Goal: Transaction & Acquisition: Purchase product/service

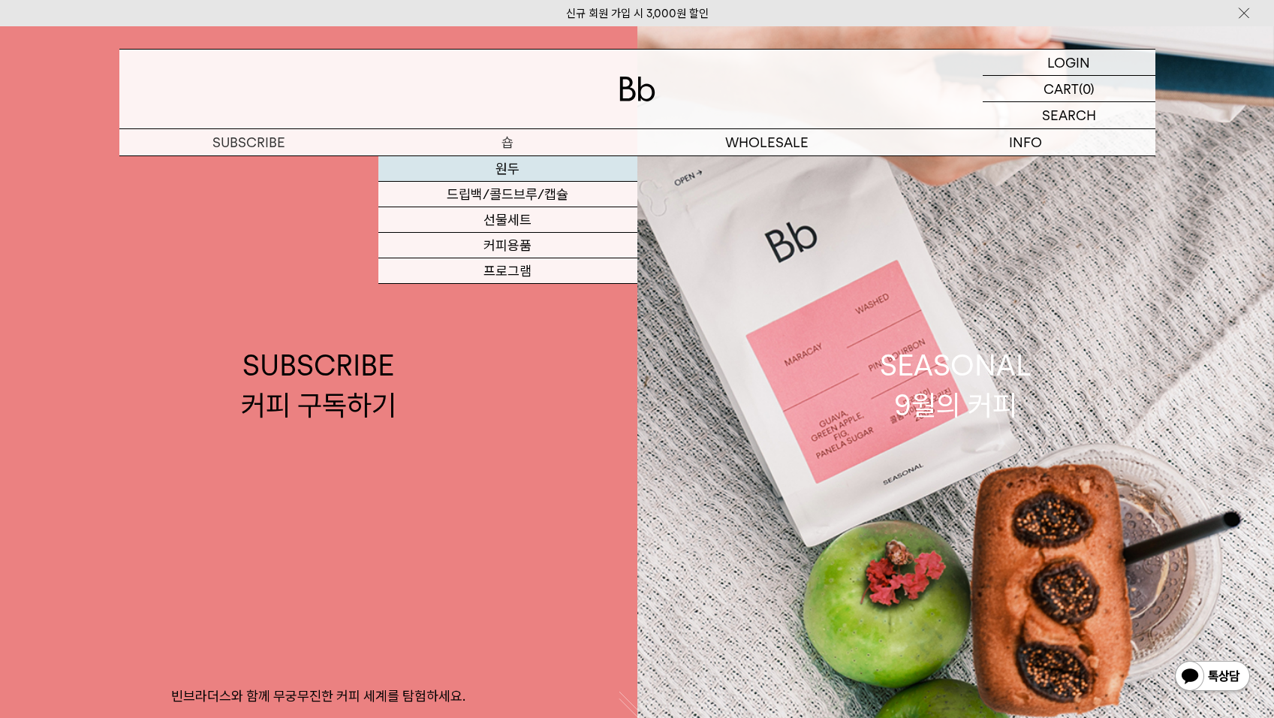
click at [510, 169] on link "원두" at bounding box center [507, 169] width 259 height 26
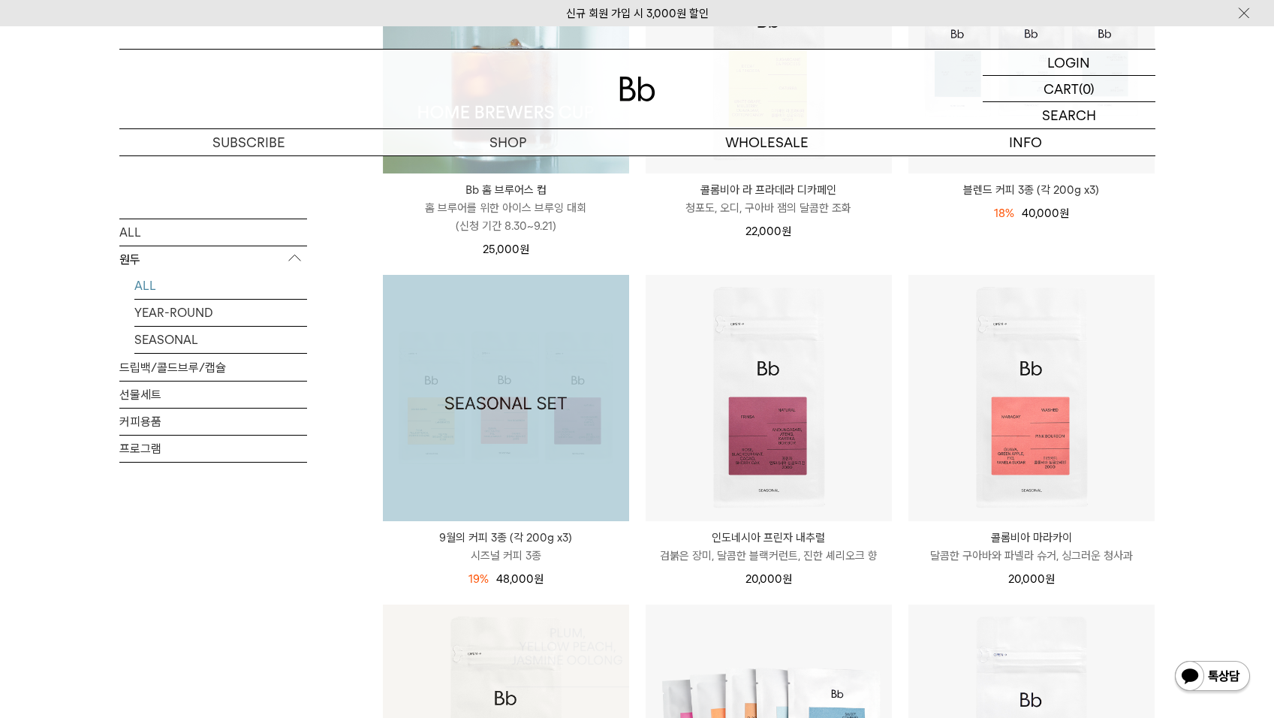
scroll to position [375, 0]
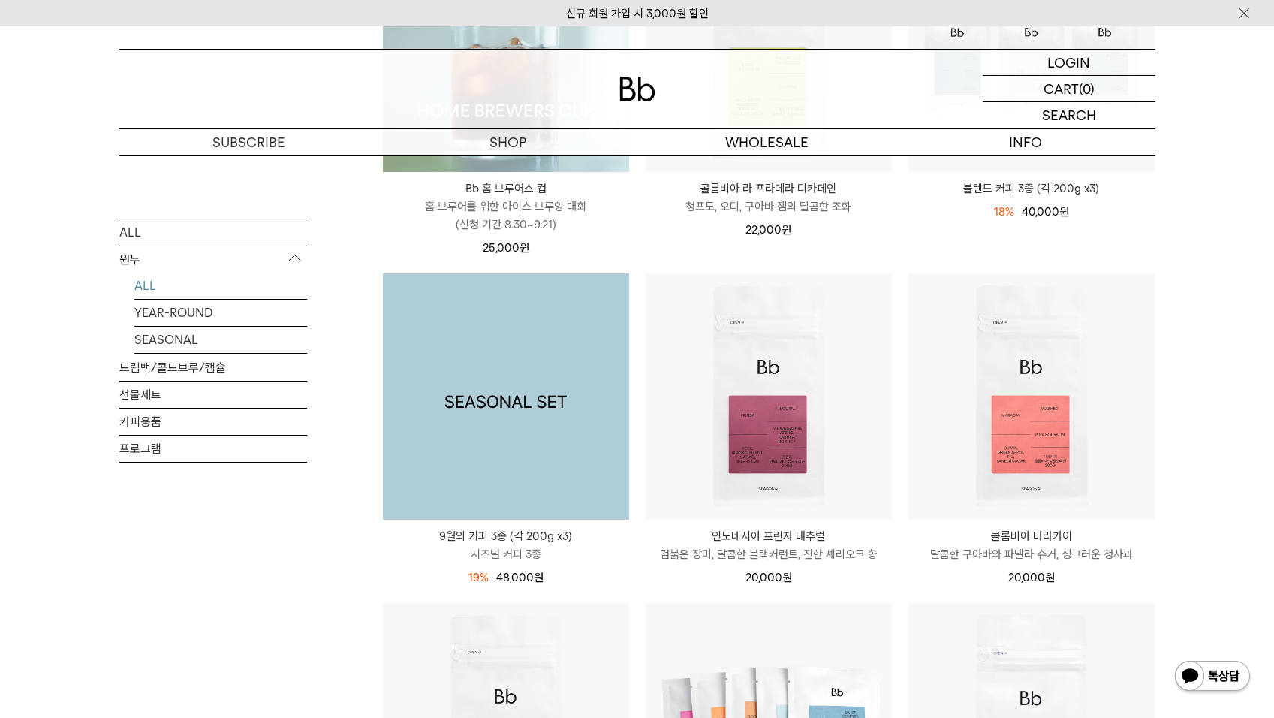
click at [523, 414] on img at bounding box center [506, 396] width 246 height 246
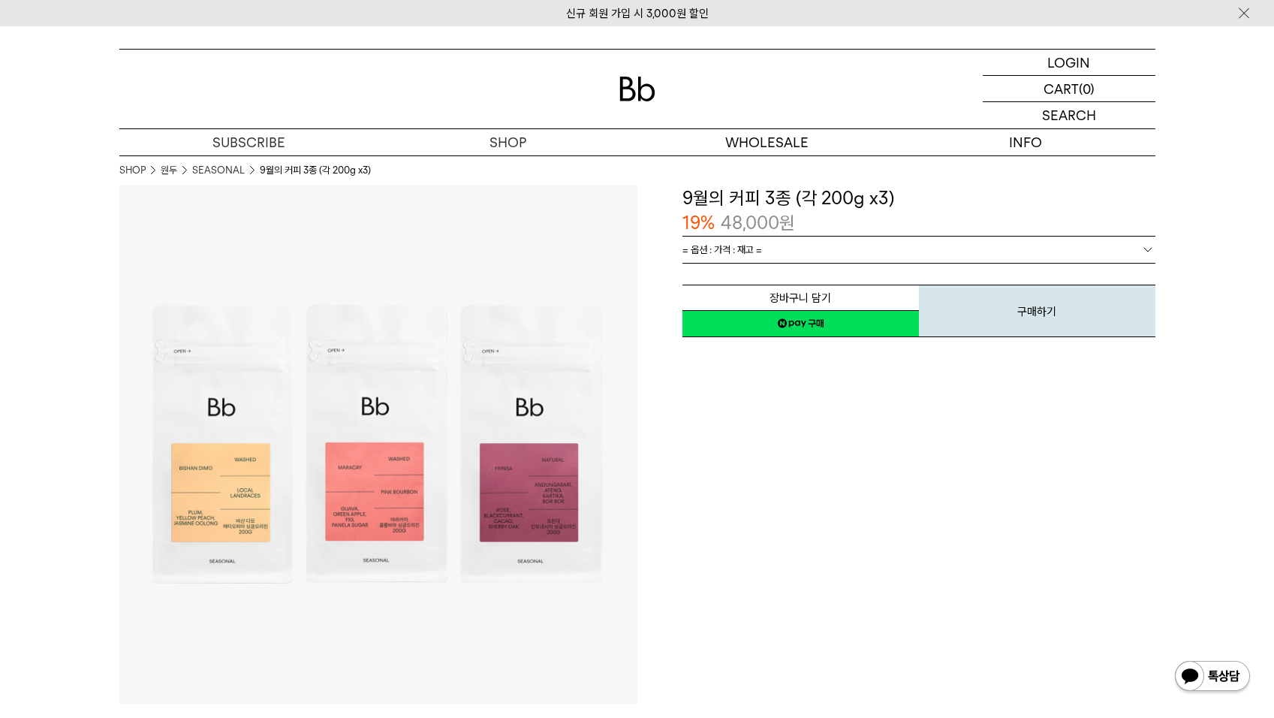
click at [839, 251] on link "= 옵션 : 가격 : 재고 =" at bounding box center [918, 250] width 473 height 26
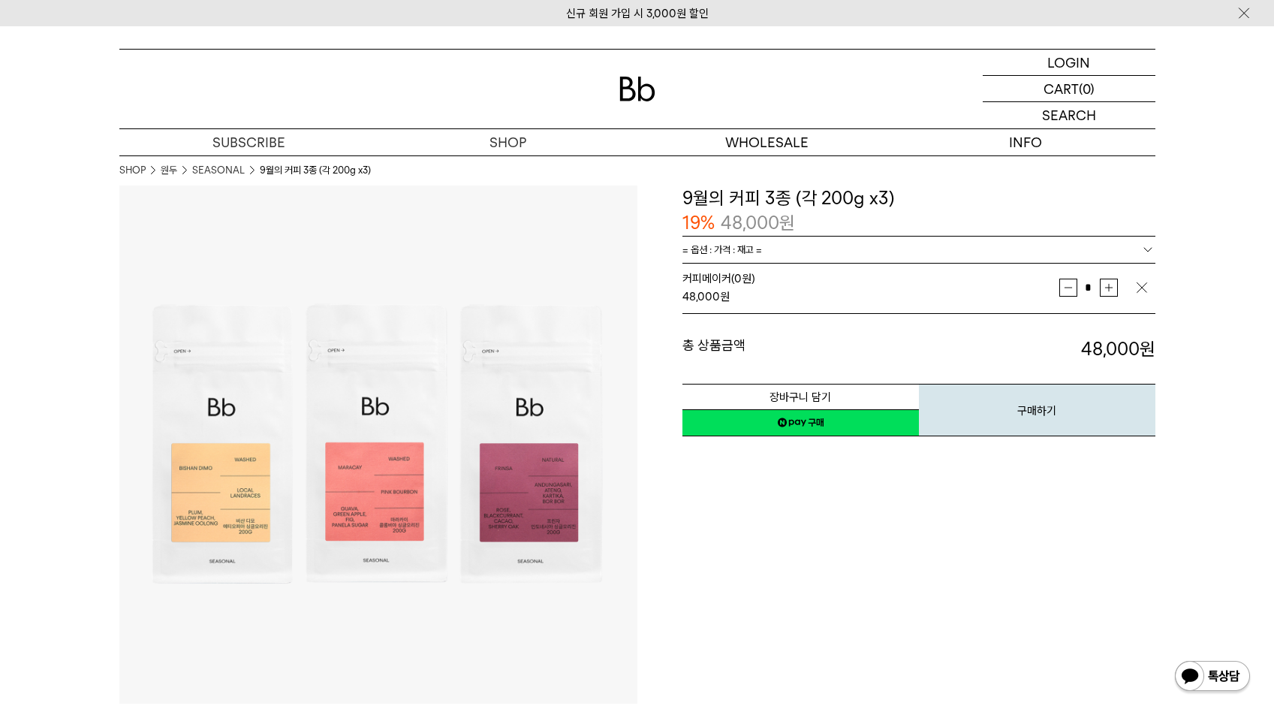
click at [831, 423] on link "네이버페이 구매하기" at bounding box center [800, 422] width 237 height 27
